Goal: Information Seeking & Learning: Learn about a topic

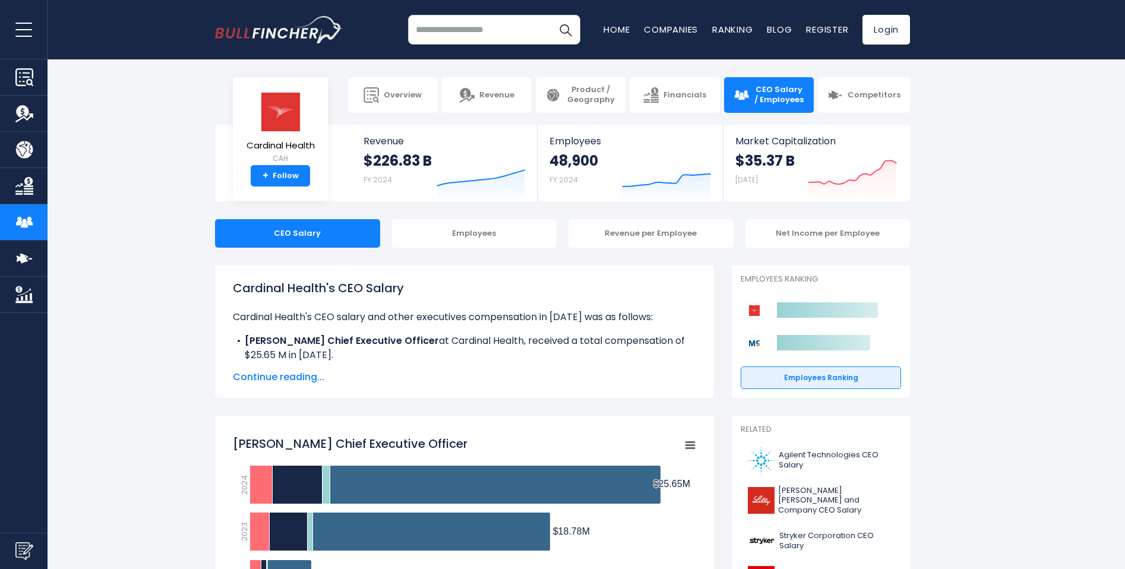
click at [303, 372] on span "Continue reading..." at bounding box center [464, 377] width 463 height 14
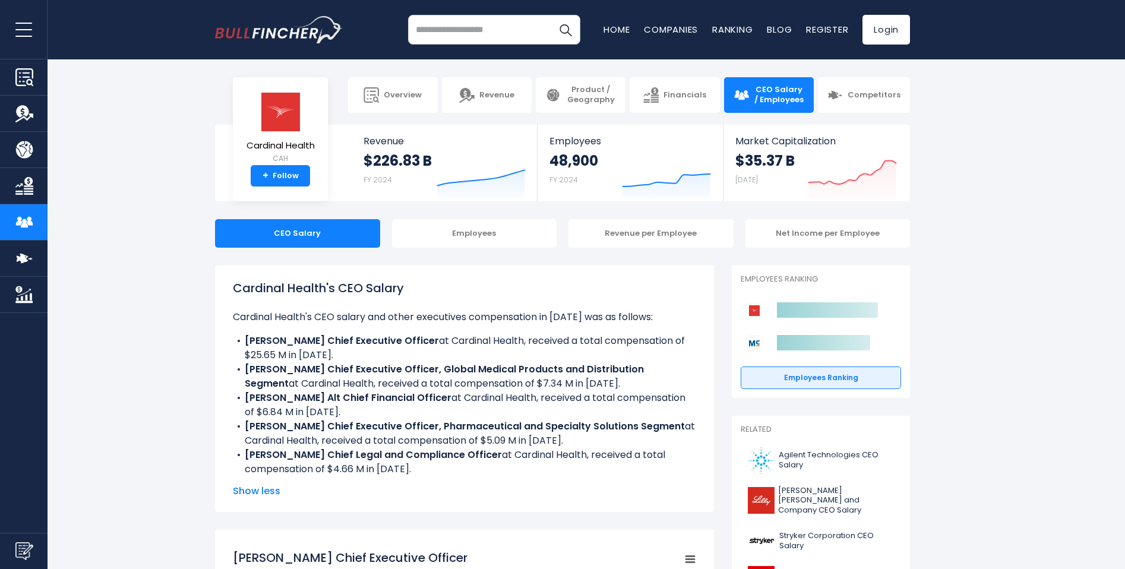
drag, startPoint x: 670, startPoint y: 428, endPoint x: 1016, endPoint y: 335, distance: 358.3
click at [480, 236] on div "Employees" at bounding box center [474, 233] width 165 height 29
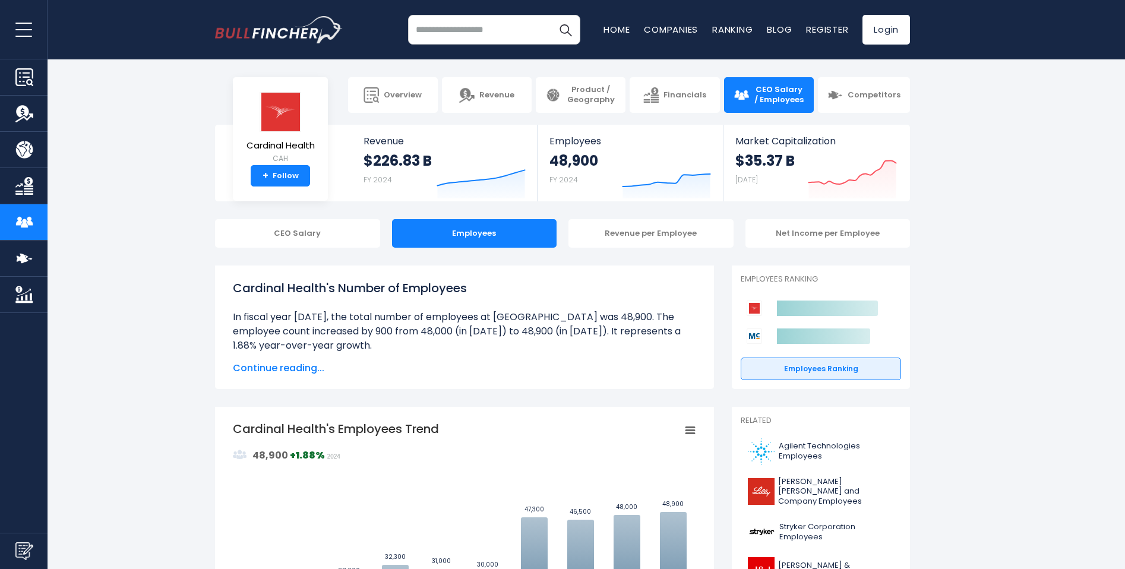
click at [306, 369] on span "Continue reading..." at bounding box center [464, 368] width 463 height 14
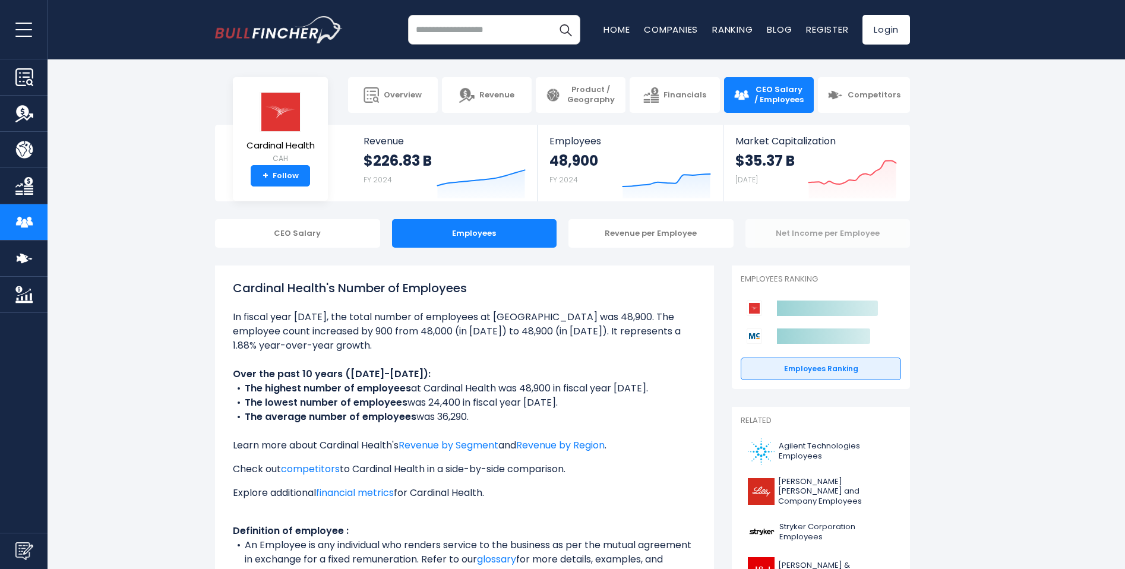
click at [799, 231] on div "Net Income per Employee" at bounding box center [827, 233] width 165 height 29
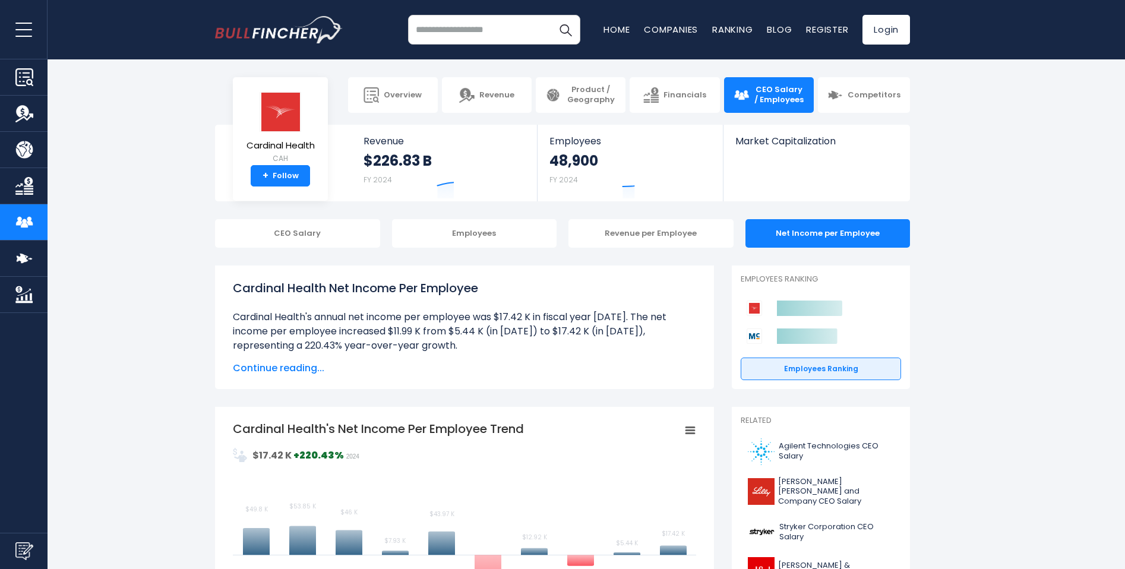
drag, startPoint x: 0, startPoint y: 0, endPoint x: 1043, endPoint y: 170, distance: 1057.1
click at [1043, 170] on section "Cardinal Health CAH + Follow Revenue $226.83 B FY 2024 Created with Highcharts …" at bounding box center [562, 163] width 1125 height 77
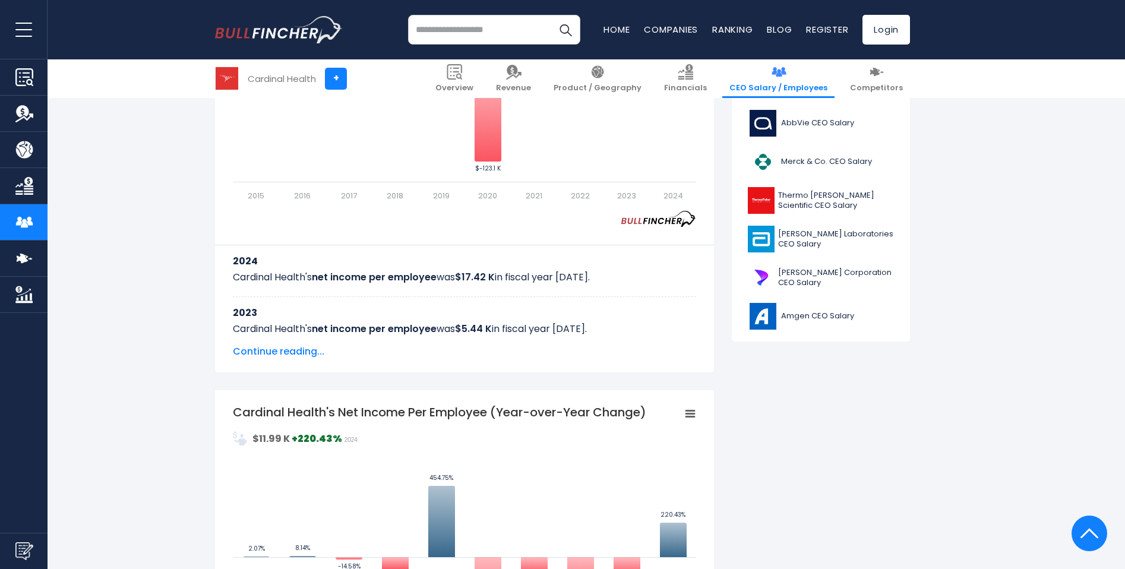
scroll to position [297, 0]
